Goal: Task Accomplishment & Management: Use online tool/utility

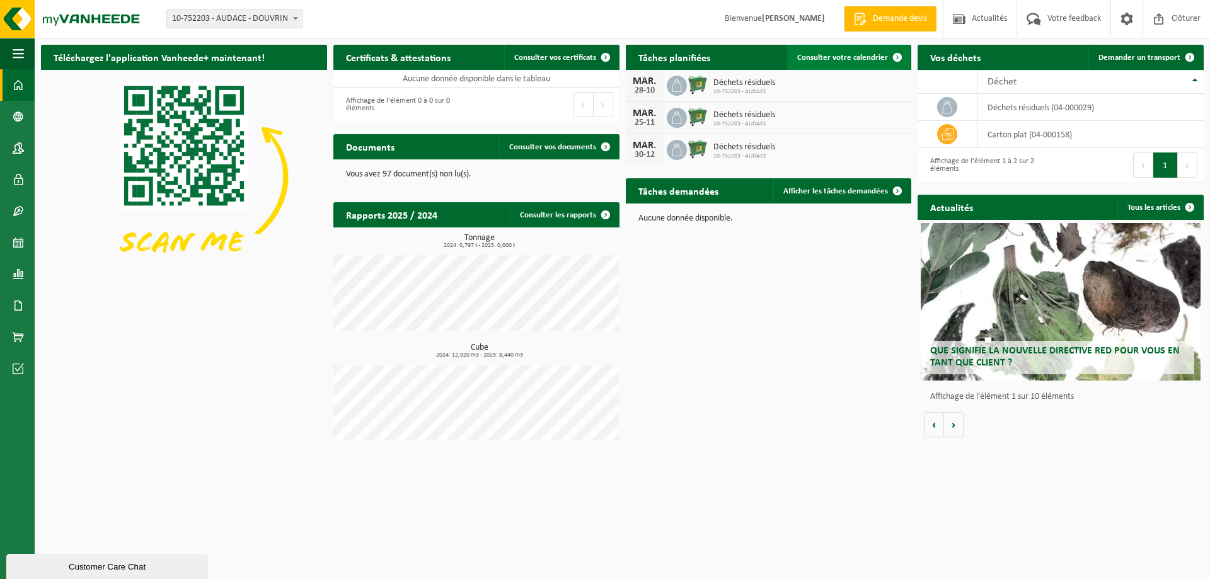
click at [856, 59] on span "Consulter votre calendrier" at bounding box center [842, 58] width 91 height 8
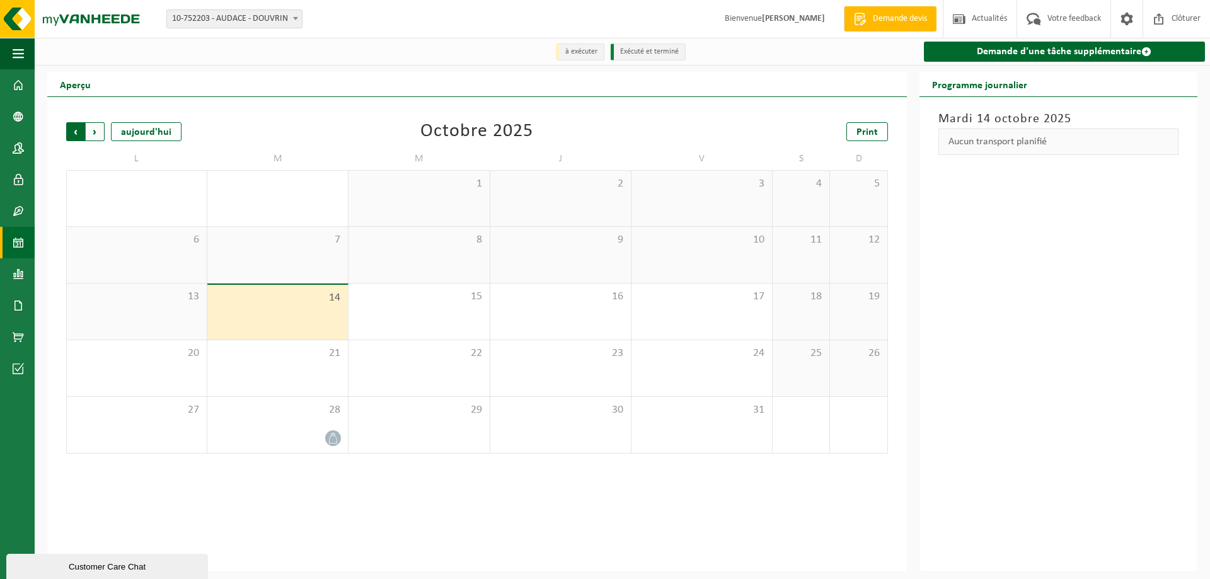
click at [98, 134] on span "Suivant" at bounding box center [95, 131] width 19 height 19
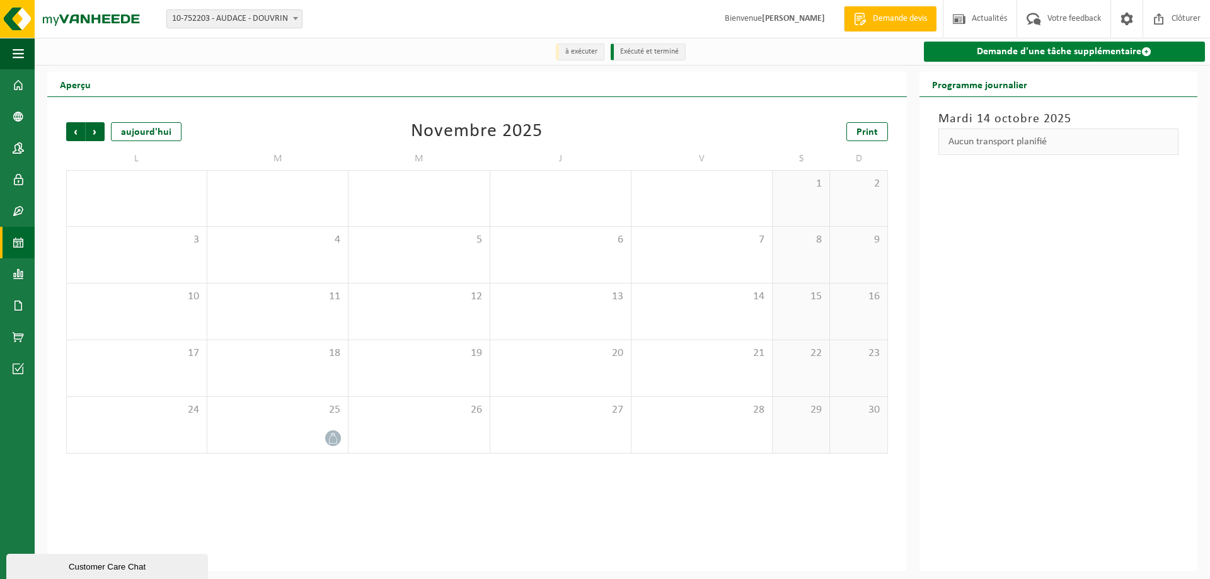
click at [1034, 52] on link "Demande d'une tâche supplémentaire" at bounding box center [1064, 52] width 281 height 20
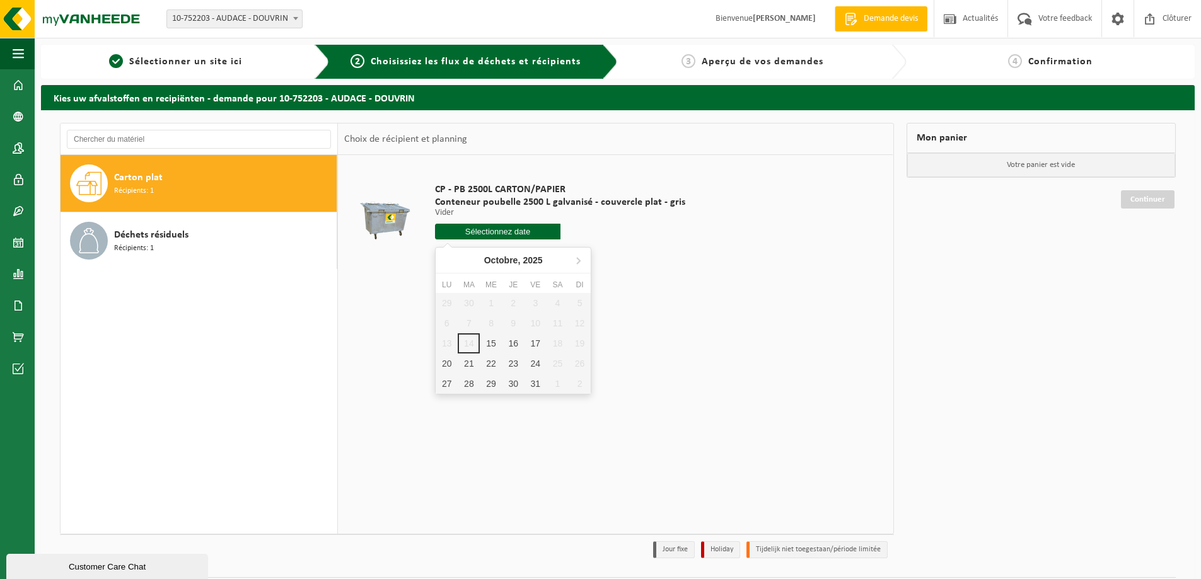
click at [519, 234] on input "text" at bounding box center [497, 232] width 125 height 16
click at [579, 260] on icon at bounding box center [578, 261] width 3 height 6
click at [95, 16] on img at bounding box center [75, 19] width 151 height 38
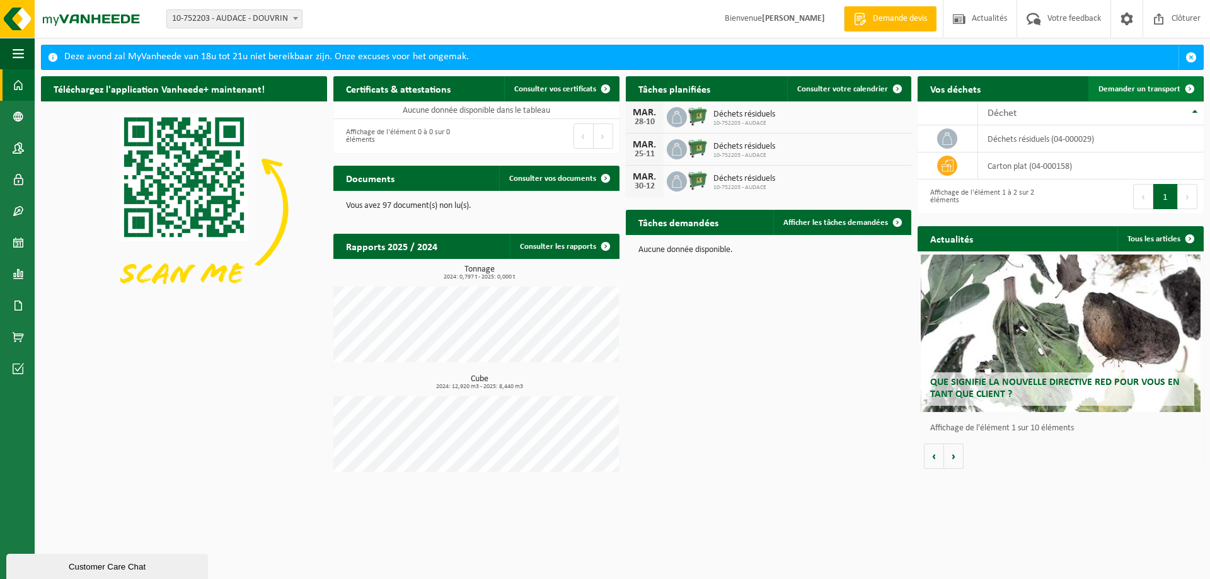
click at [1142, 91] on span "Demander un transport" at bounding box center [1139, 89] width 82 height 8
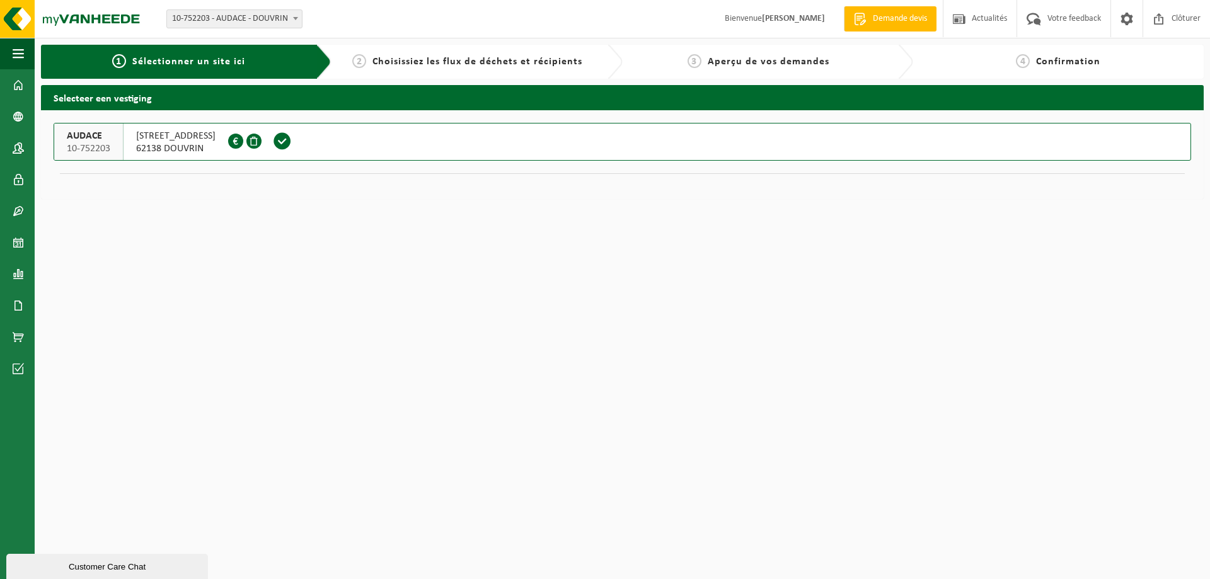
click at [404, 139] on button "AUDACE 10-752203 RUE DE GLASGOW 65 62138 DOUVRIN FR00.421.329.681" at bounding box center [623, 142] width 1138 height 38
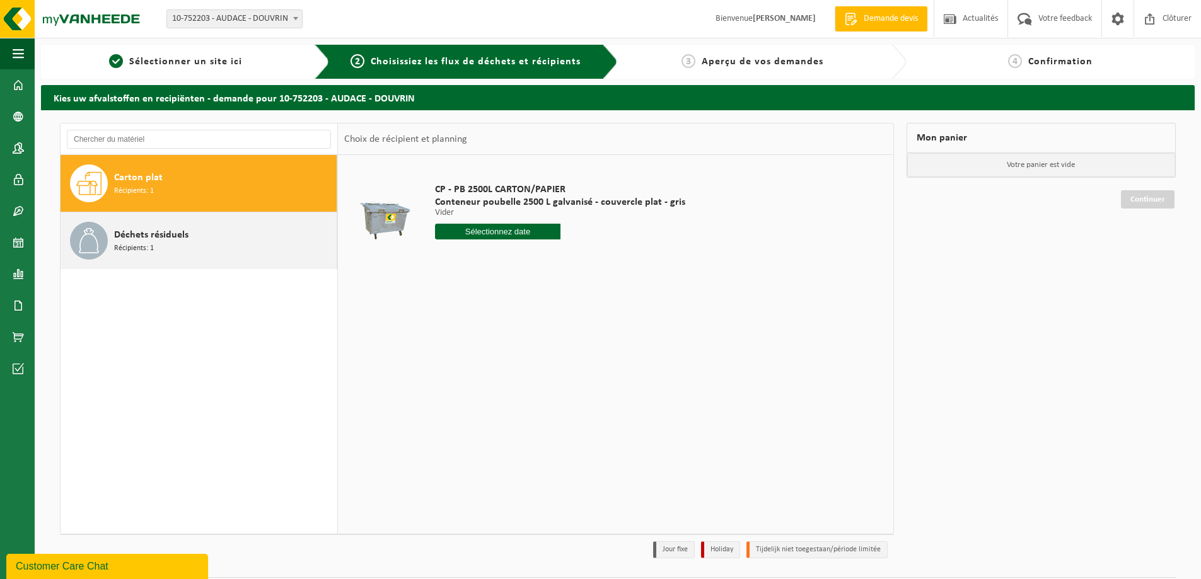
click at [160, 246] on div "Déchets résiduels Récipients: 1" at bounding box center [223, 241] width 219 height 38
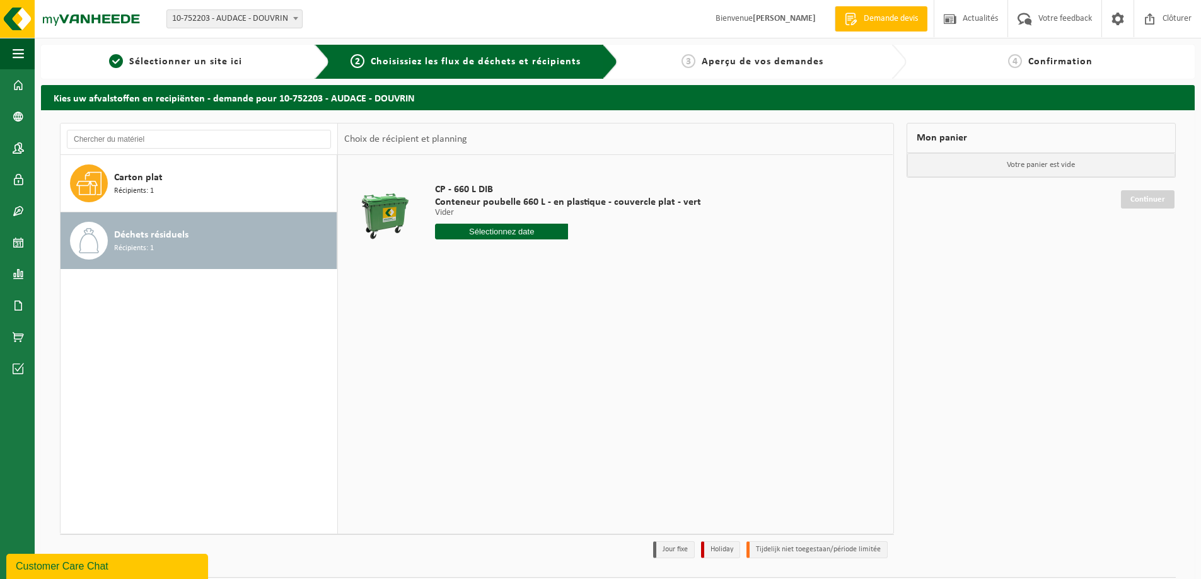
click at [500, 229] on input "text" at bounding box center [501, 232] width 133 height 16
click at [579, 260] on icon at bounding box center [578, 261] width 3 height 6
click at [471, 343] on div "11" at bounding box center [469, 343] width 22 height 20
type input "à partir de 2025-11-11"
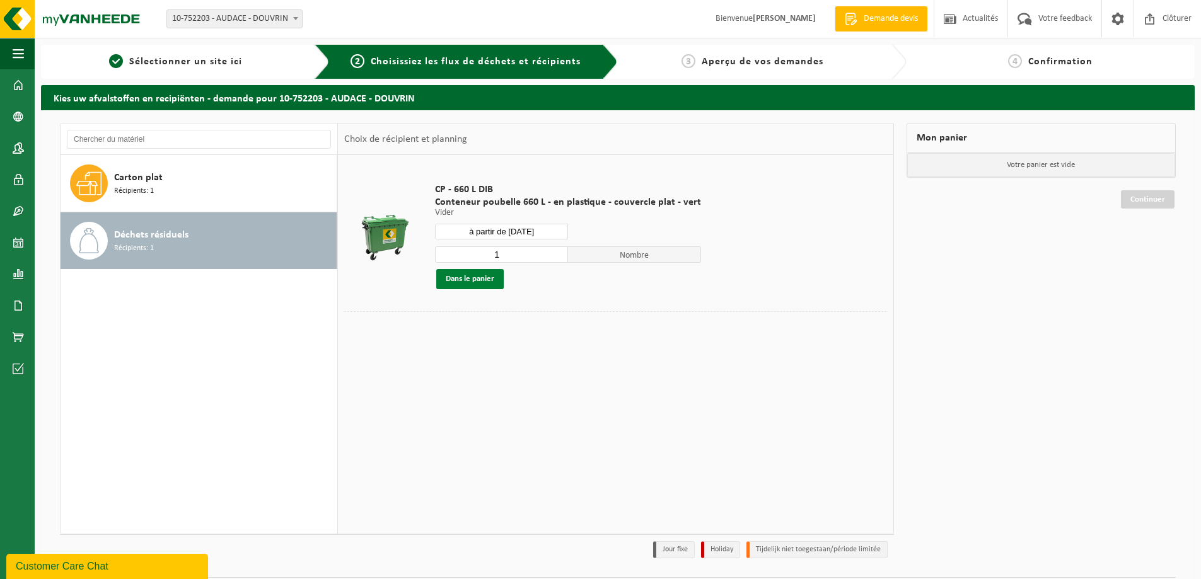
click at [489, 284] on button "Dans le panier" at bounding box center [469, 279] width 67 height 20
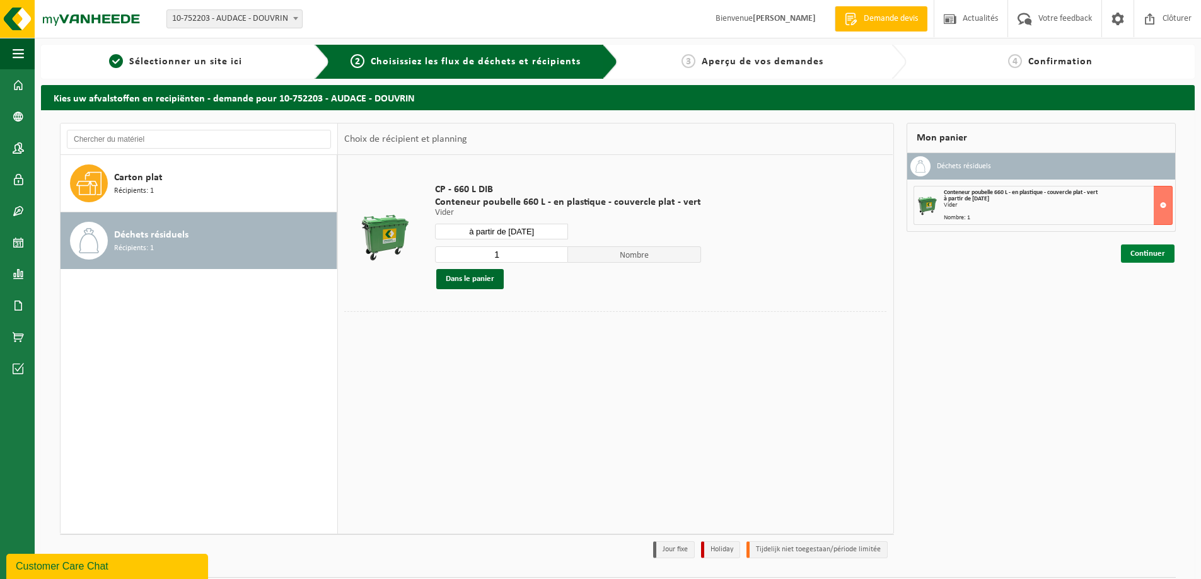
click at [1153, 257] on link "Continuer" at bounding box center [1148, 254] width 54 height 18
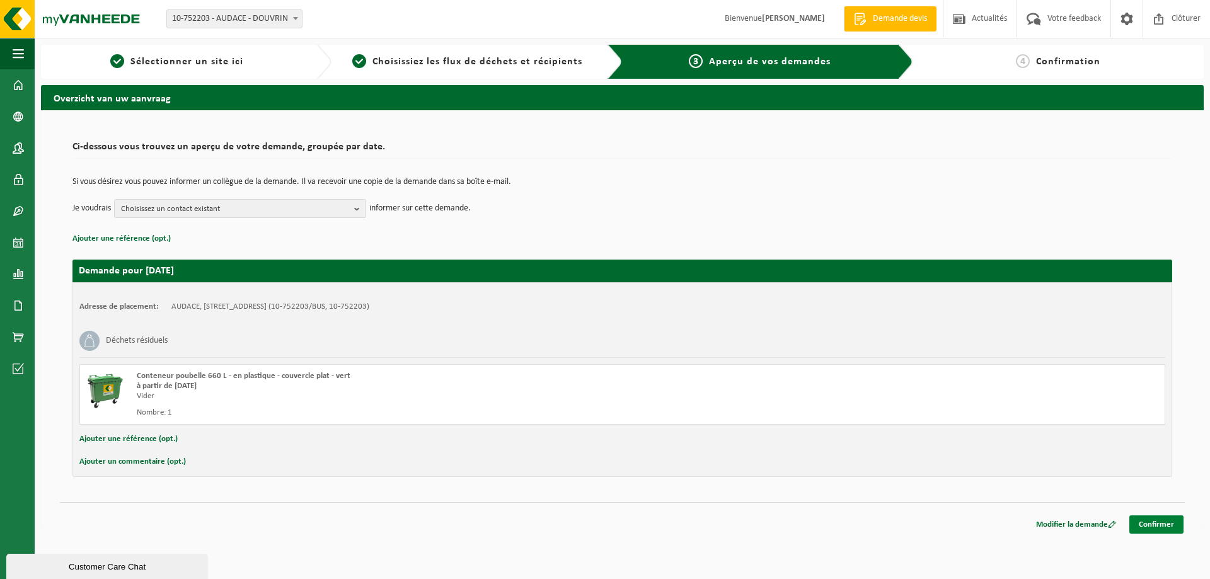
click at [1150, 521] on link "Confirmer" at bounding box center [1156, 525] width 54 height 18
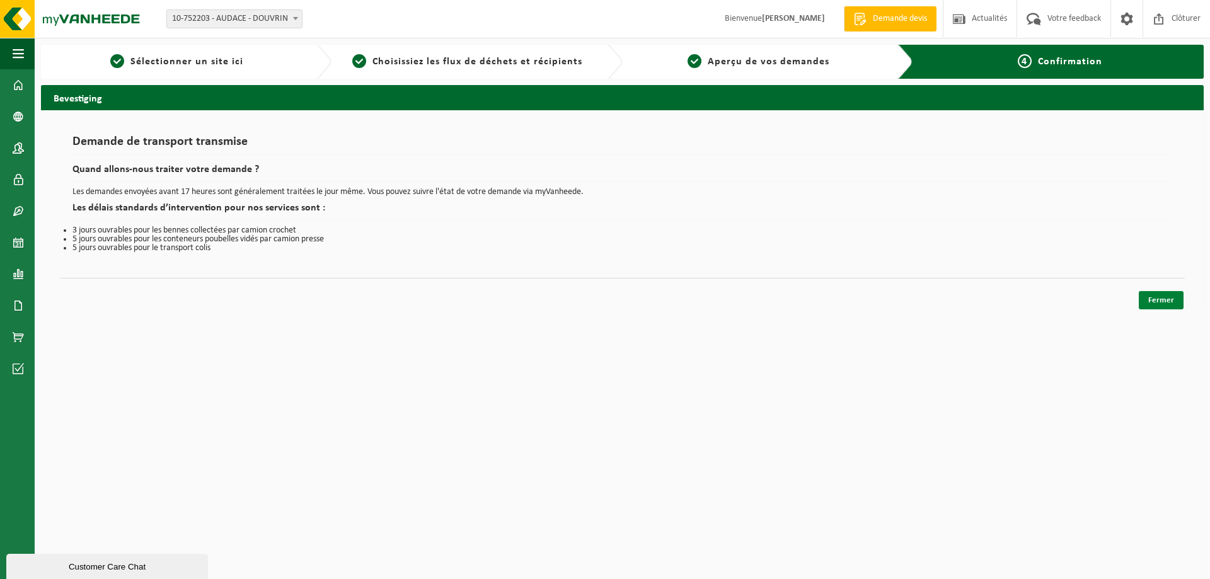
click at [1167, 303] on link "Fermer" at bounding box center [1161, 300] width 45 height 18
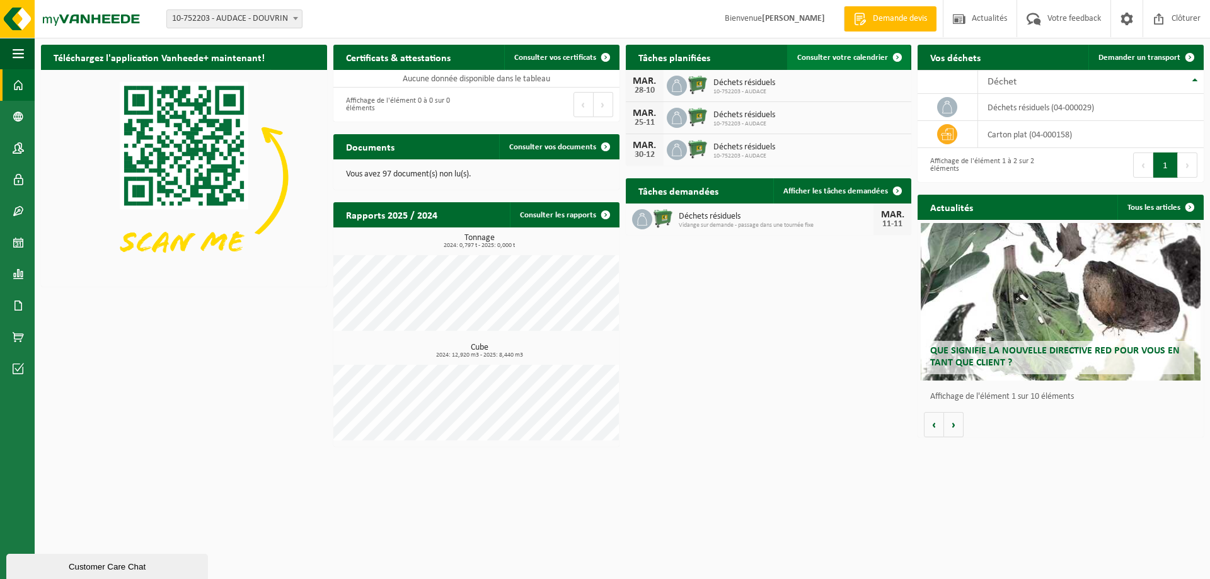
click at [842, 58] on span "Consulter votre calendrier" at bounding box center [842, 58] width 91 height 8
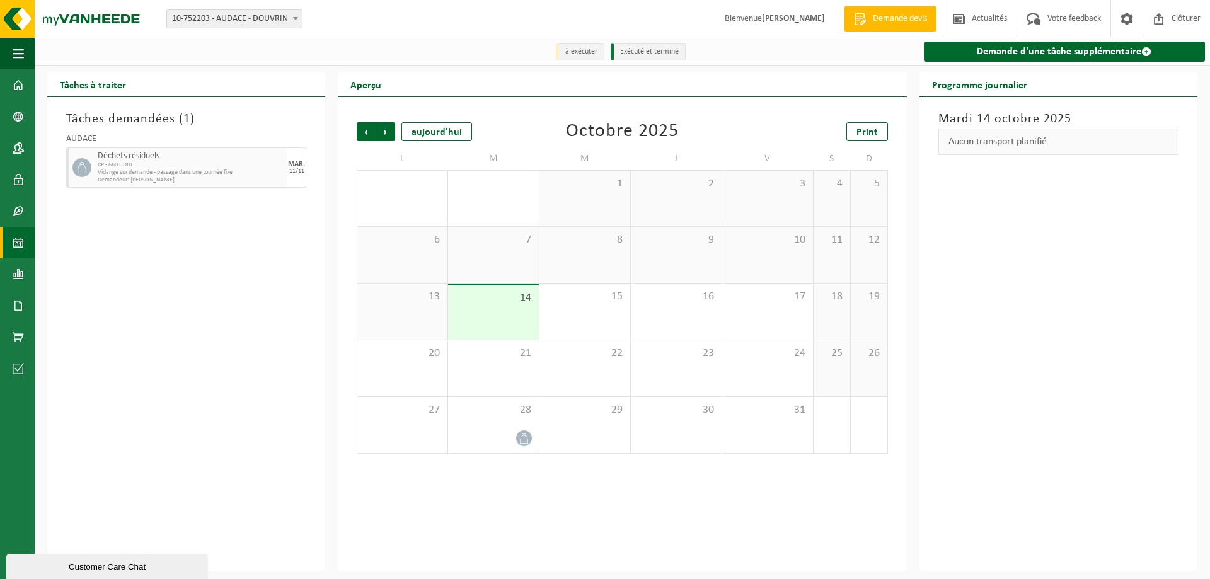
click at [511, 320] on div "14" at bounding box center [493, 312] width 91 height 55
click at [385, 133] on span "Suivant" at bounding box center [385, 131] width 19 height 19
click at [370, 135] on span "Précédent" at bounding box center [366, 131] width 19 height 19
click at [104, 20] on img at bounding box center [75, 19] width 151 height 38
